Goal: Task Accomplishment & Management: Complete application form

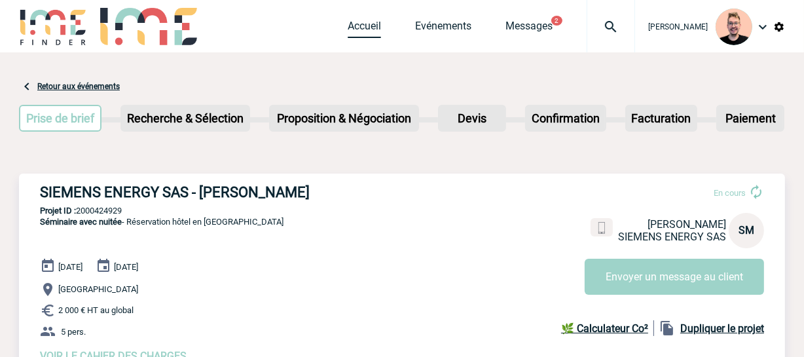
click at [348, 33] on link "Accueil" at bounding box center [364, 29] width 33 height 18
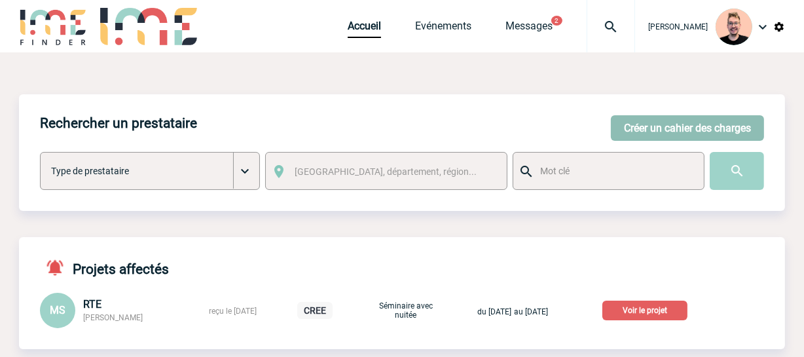
click at [653, 128] on button "Créer un cahier des charges" at bounding box center [687, 128] width 153 height 26
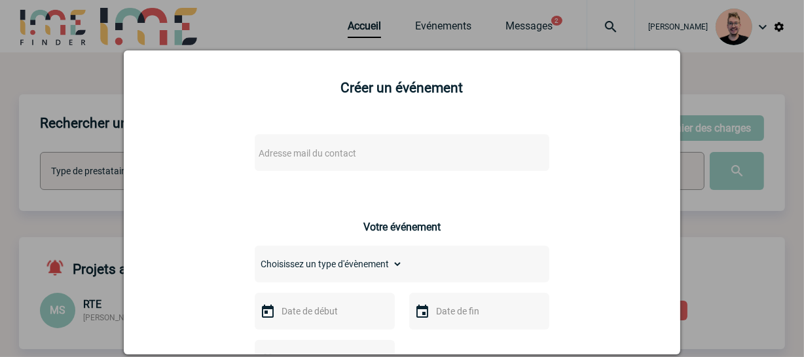
click at [298, 150] on span "Adresse mail du contact" at bounding box center [308, 153] width 98 height 10
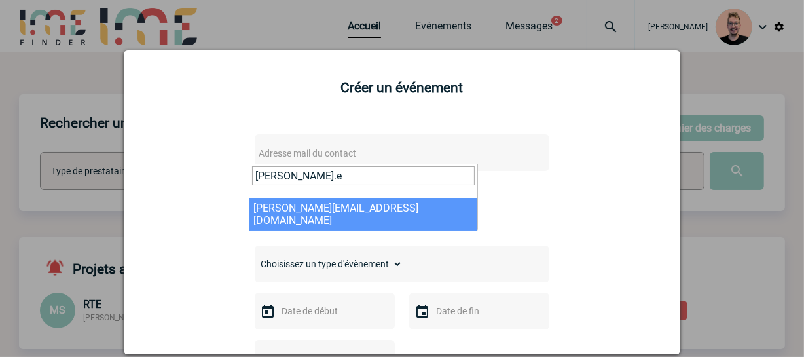
type input "[PERSON_NAME].e"
select select "132738"
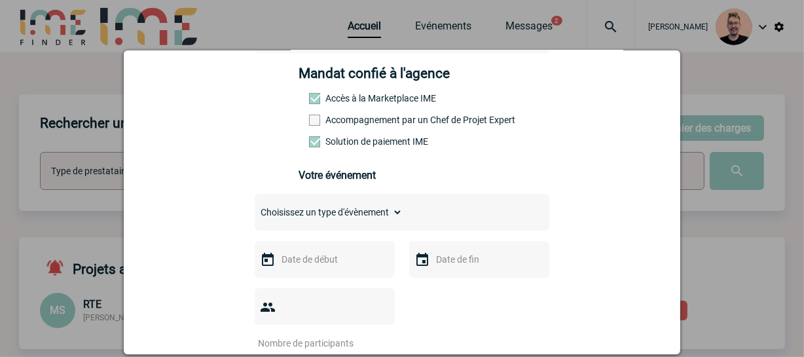
scroll to position [238, 0]
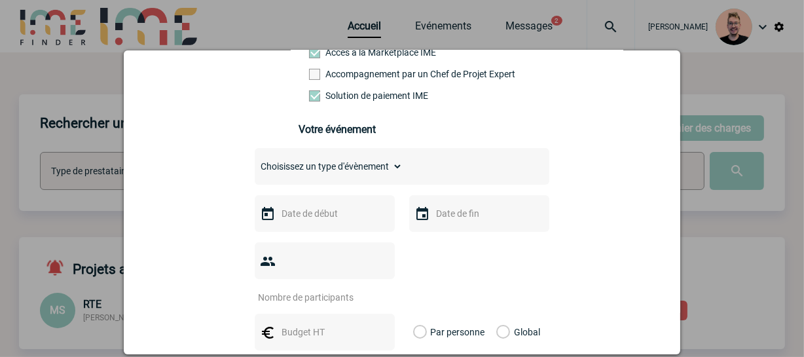
click at [285, 169] on select "Choisissez un type d'évènement Séminaire avec nuitée Séminaire sans nuitée Repa…" at bounding box center [329, 166] width 148 height 18
select select "1"
click at [255, 161] on select "Choisissez un type d'évènement Séminaire avec nuitée Séminaire sans nuitée Repa…" at bounding box center [329, 166] width 148 height 18
click at [323, 219] on input "text" at bounding box center [323, 213] width 90 height 17
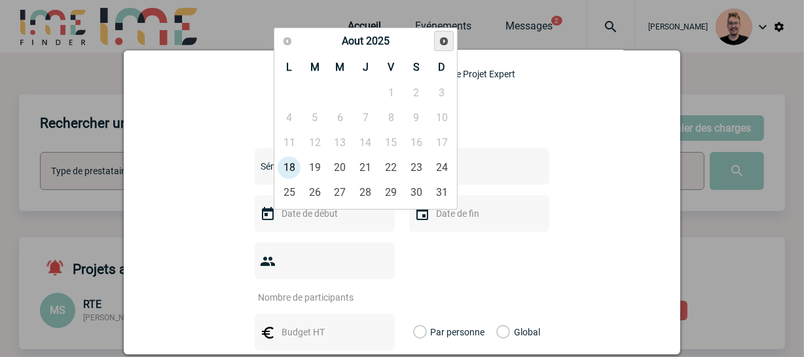
click at [438, 43] on link "Suivant" at bounding box center [444, 41] width 20 height 20
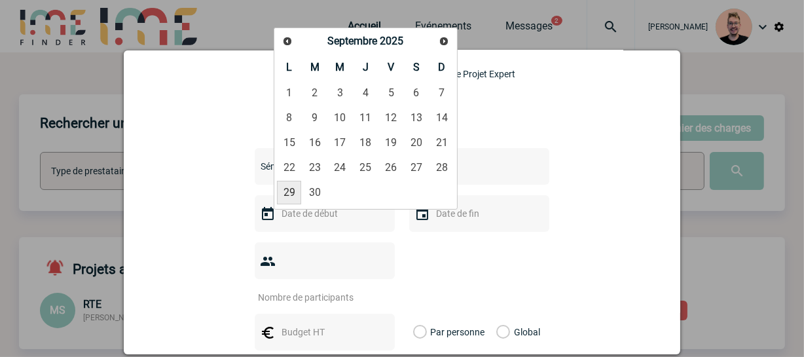
click at [284, 194] on link "29" at bounding box center [289, 193] width 24 height 24
type input "[DATE]"
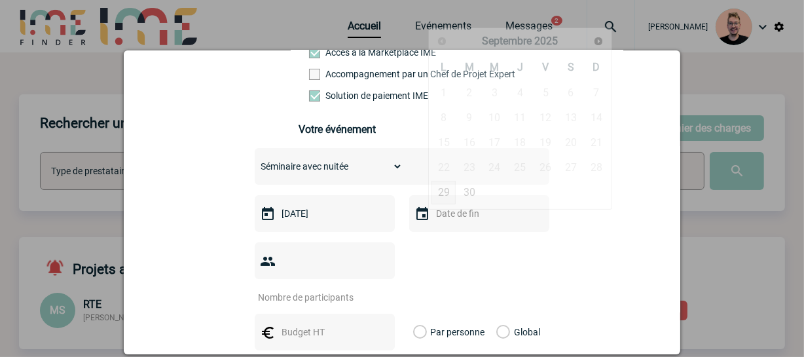
click at [457, 214] on input "text" at bounding box center [478, 213] width 90 height 17
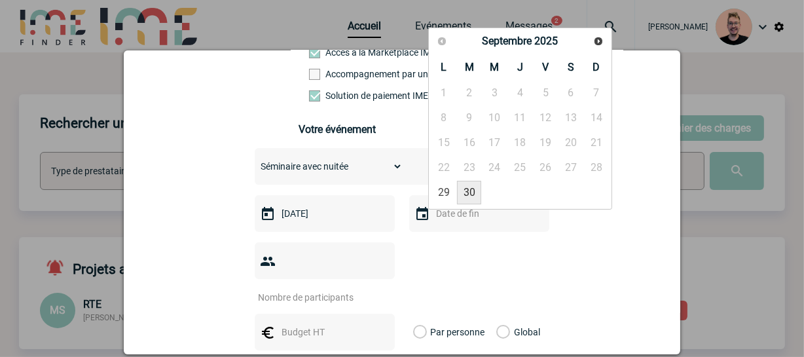
click at [474, 192] on link "30" at bounding box center [469, 193] width 24 height 24
type input "[DATE]"
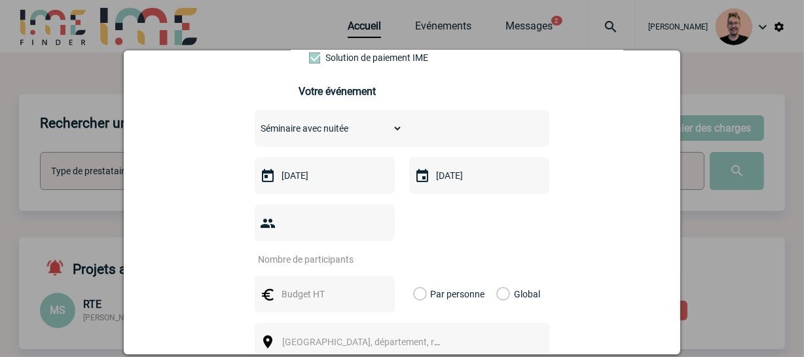
scroll to position [297, 0]
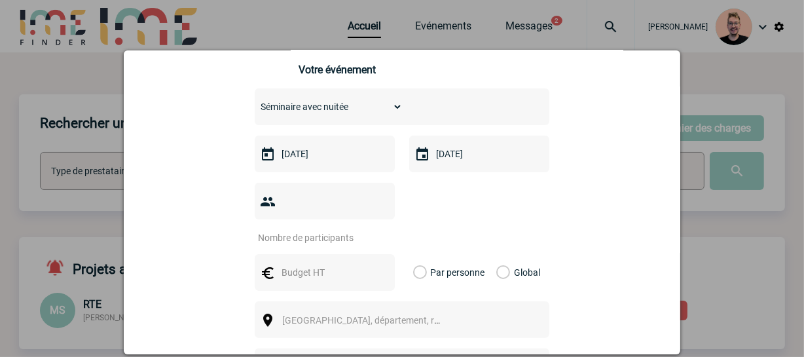
click at [321, 229] on input "number" at bounding box center [316, 237] width 123 height 17
type input "10"
click at [307, 264] on input "text" at bounding box center [323, 272] width 90 height 17
type input "4000"
click at [508, 254] on div "Global" at bounding box center [516, 272] width 44 height 37
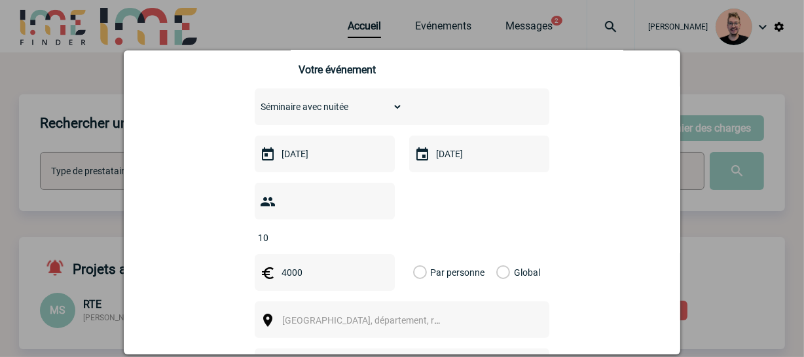
click at [504, 254] on label "Global" at bounding box center [500, 272] width 9 height 37
click at [0, 0] on input "Global" at bounding box center [0, 0] width 0 height 0
drag, startPoint x: 342, startPoint y: 249, endPoint x: 249, endPoint y: 248, distance: 93.0
click at [249, 248] on div "[PERSON_NAME][EMAIL_ADDRESS][DOMAIN_NAME] [DOMAIN_NAME][EMAIL_ADDRESS][DOMAIN_N…" at bounding box center [402, 233] width 524 height 816
type input "4000"
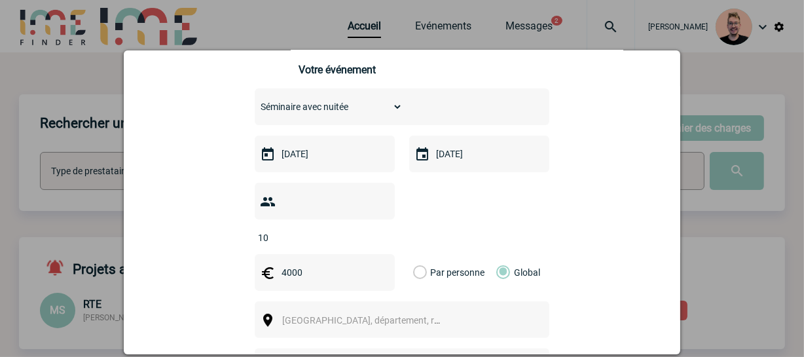
click at [230, 241] on div "[PERSON_NAME][EMAIL_ADDRESS][DOMAIN_NAME] [DOMAIN_NAME][EMAIL_ADDRESS][DOMAIN_N…" at bounding box center [402, 233] width 524 height 816
click at [314, 315] on span "[GEOGRAPHIC_DATA], département, région..." at bounding box center [373, 320] width 182 height 10
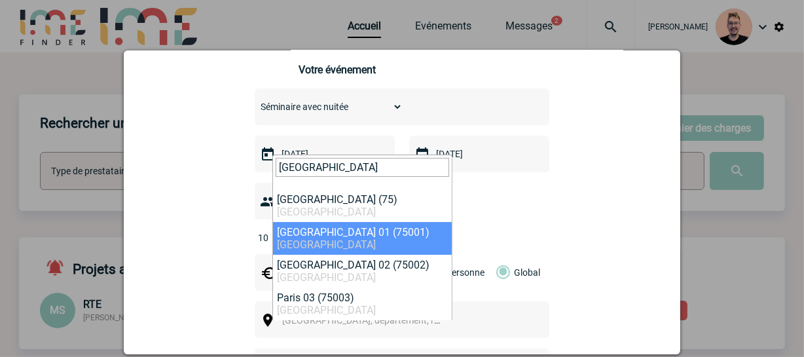
type input "[GEOGRAPHIC_DATA]"
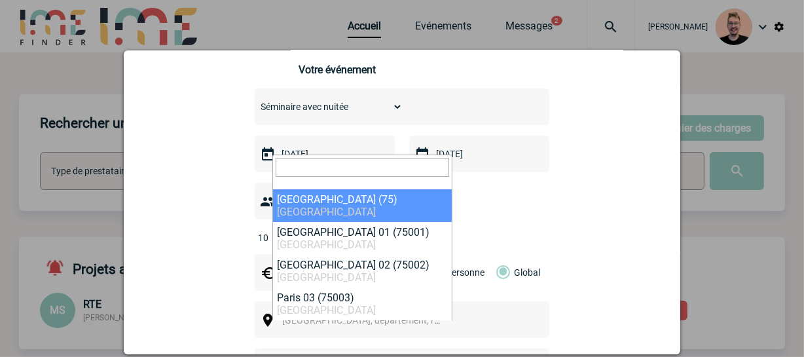
select select "3"
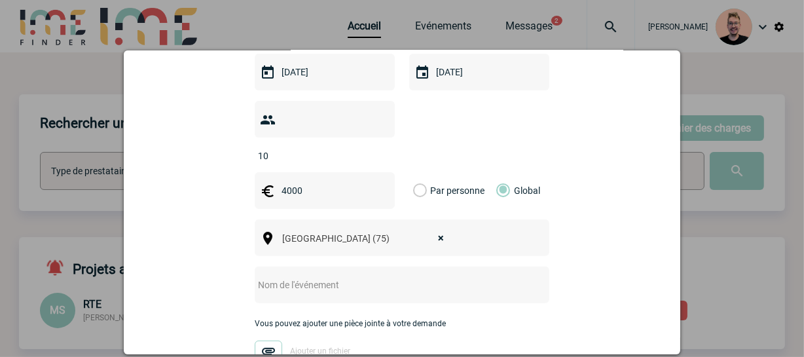
scroll to position [416, 0]
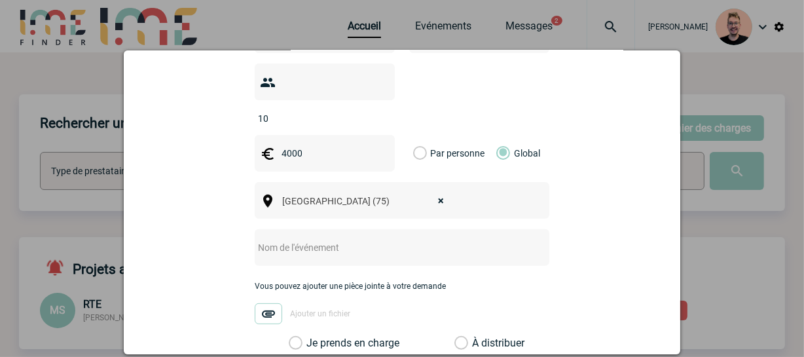
click at [310, 239] on input "text" at bounding box center [385, 247] width 260 height 17
paste input "/ Séminaire des conseillers en parcours pro"
click at [261, 239] on input "/ Séminaire des conseillers en parcours pro" at bounding box center [385, 247] width 260 height 17
click at [262, 239] on input "/ Séminaire des conseillers en parcours pro" at bounding box center [385, 247] width 260 height 17
click at [261, 239] on input "/ Séminaire des conseillers en parcours pro" at bounding box center [385, 247] width 260 height 17
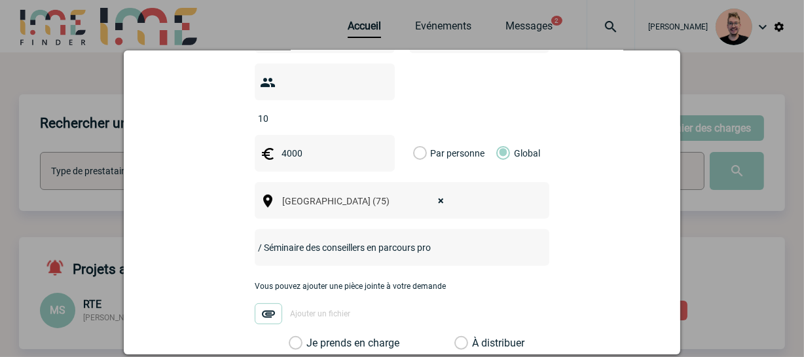
click at [257, 239] on input "/ Séminaire des conseillers en parcours pro" at bounding box center [385, 247] width 260 height 17
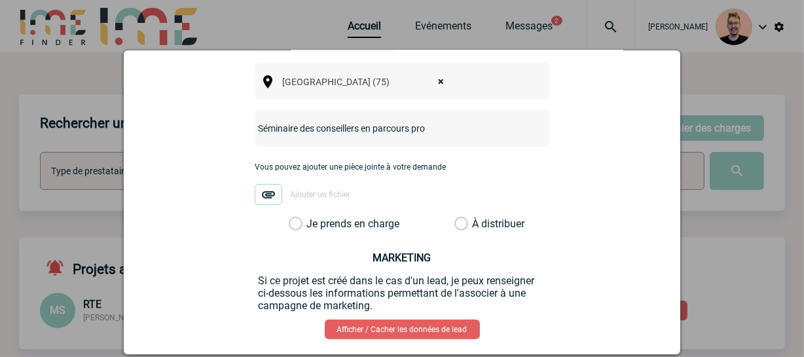
type input "Séminaire des conseillers en parcours pro"
click at [289, 217] on label "Je prends en charge" at bounding box center [300, 223] width 22 height 13
click at [0, 0] on input "Je prends en charge" at bounding box center [0, 0] width 0 height 0
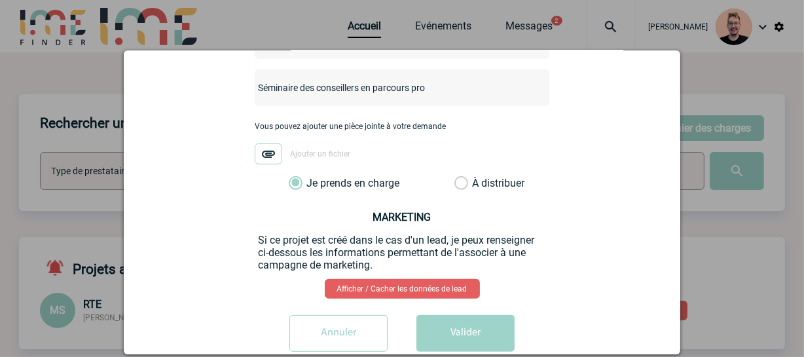
scroll to position [583, 0]
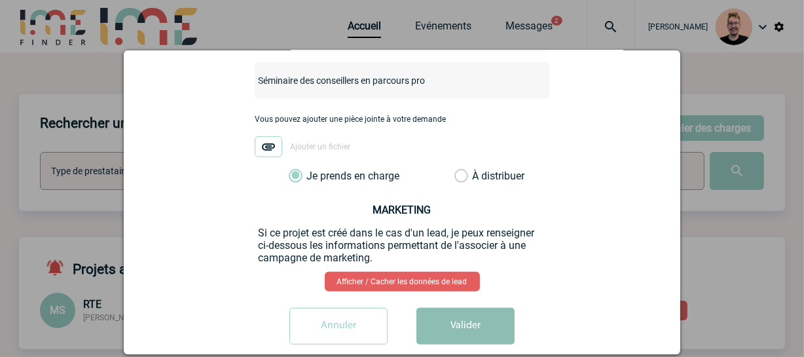
click at [454, 314] on button "Valider" at bounding box center [465, 326] width 98 height 37
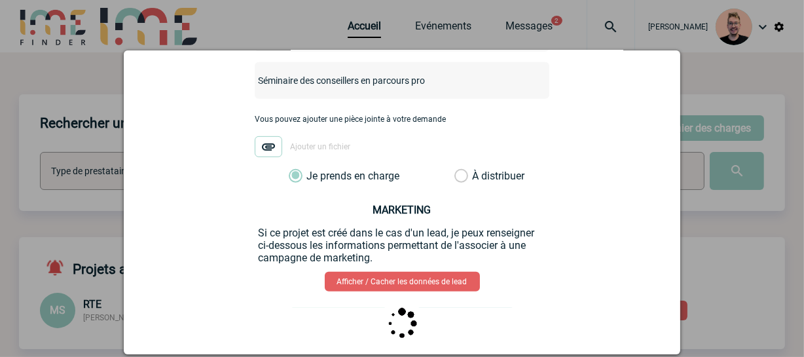
scroll to position [0, 0]
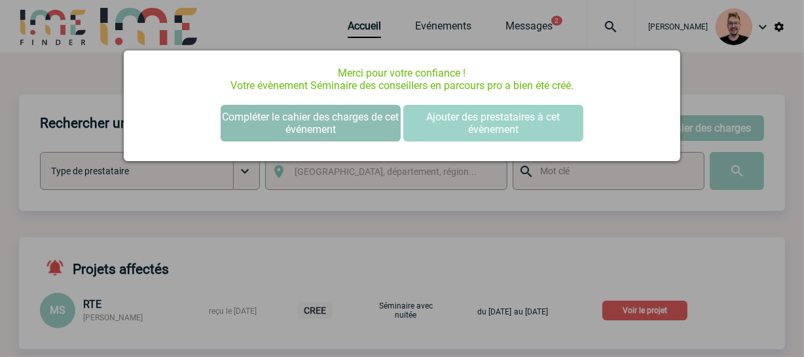
click at [265, 128] on button "Compléter le cahier des charges de cet événement" at bounding box center [311, 123] width 180 height 37
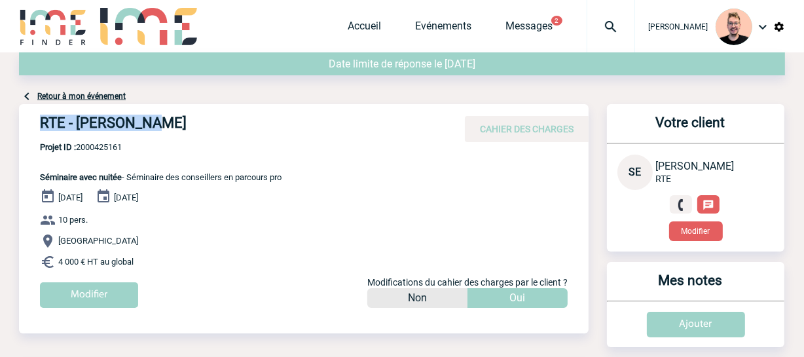
drag, startPoint x: 151, startPoint y: 124, endPoint x: 37, endPoint y: 127, distance: 113.3
click at [37, 127] on div "RTE - [PERSON_NAME] CAHIER DES CHARGES" at bounding box center [304, 123] width 570 height 38
copy h4 "RTE - [PERSON_NAME]"
click at [98, 145] on span "Projet ID : 2000425161" at bounding box center [161, 147] width 242 height 10
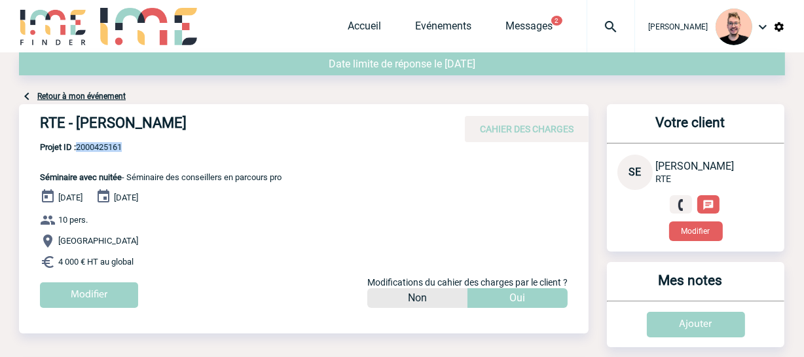
copy span "2000425161"
